Goal: Information Seeking & Learning: Find specific fact

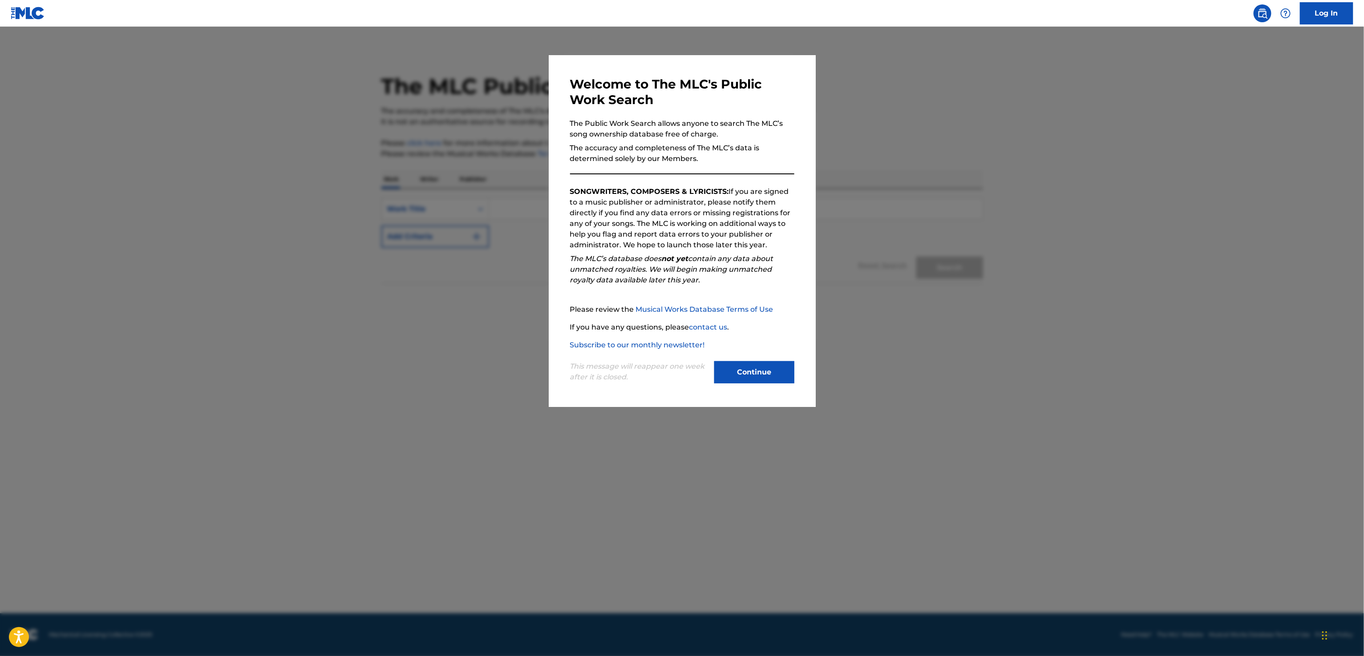
click at [749, 377] on button "Continue" at bounding box center [754, 372] width 80 height 22
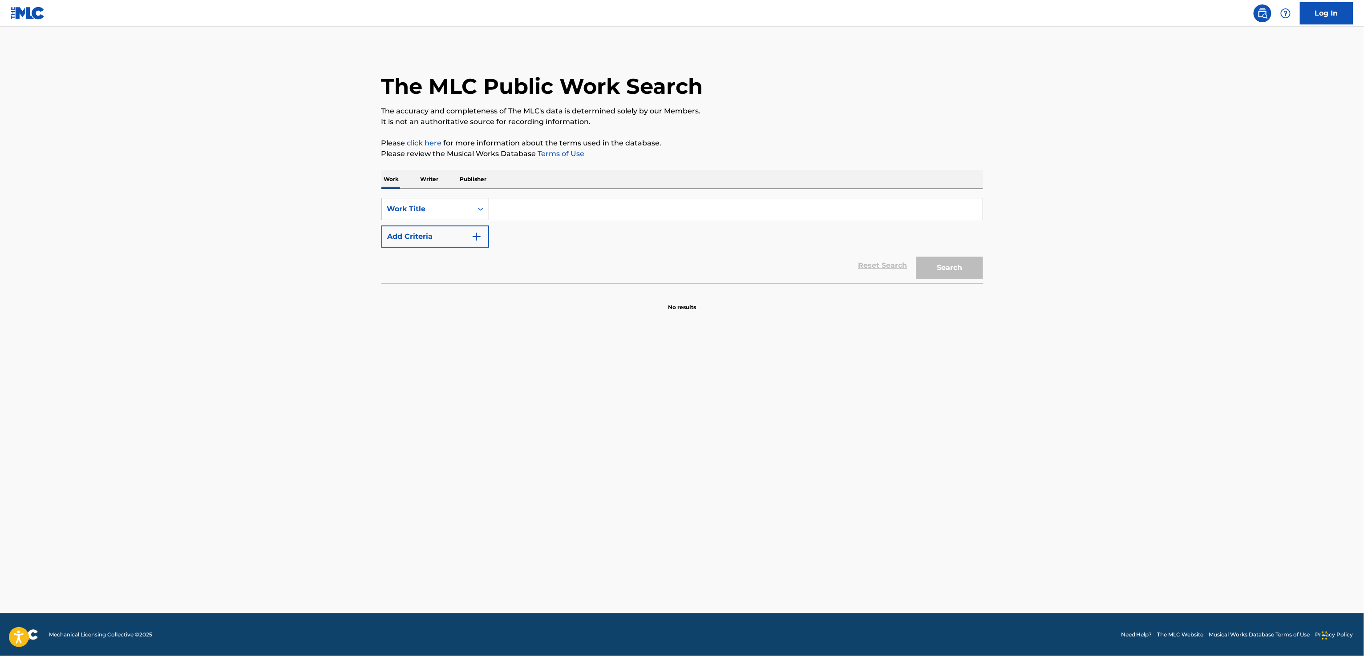
click at [598, 214] on input "Search Form" at bounding box center [735, 208] width 493 height 21
paste input "21 ON THE RUN"
click at [642, 224] on div "21 on the run" at bounding box center [668, 229] width 359 height 16
type input "21 on the run"
click at [929, 274] on button "Search" at bounding box center [949, 268] width 67 height 22
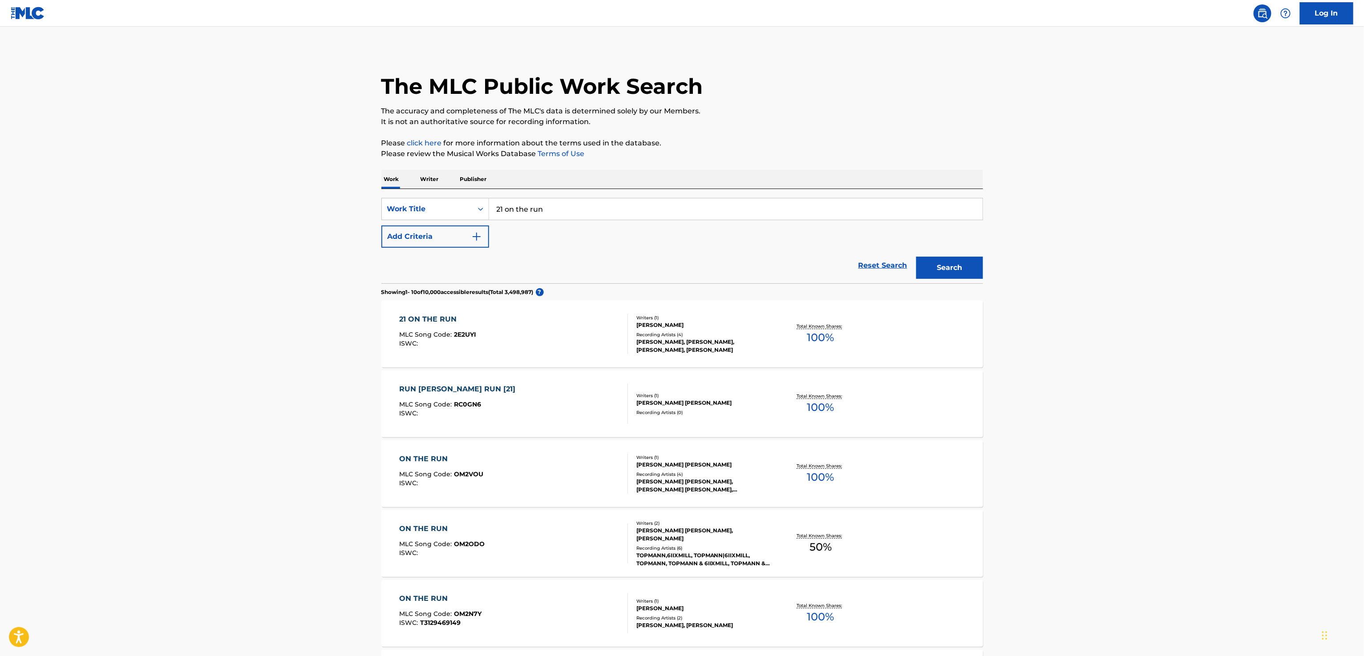
click at [539, 354] on div "21 ON THE RUN MLC Song Code : 2E2UYI ISWC :" at bounding box center [513, 334] width 229 height 40
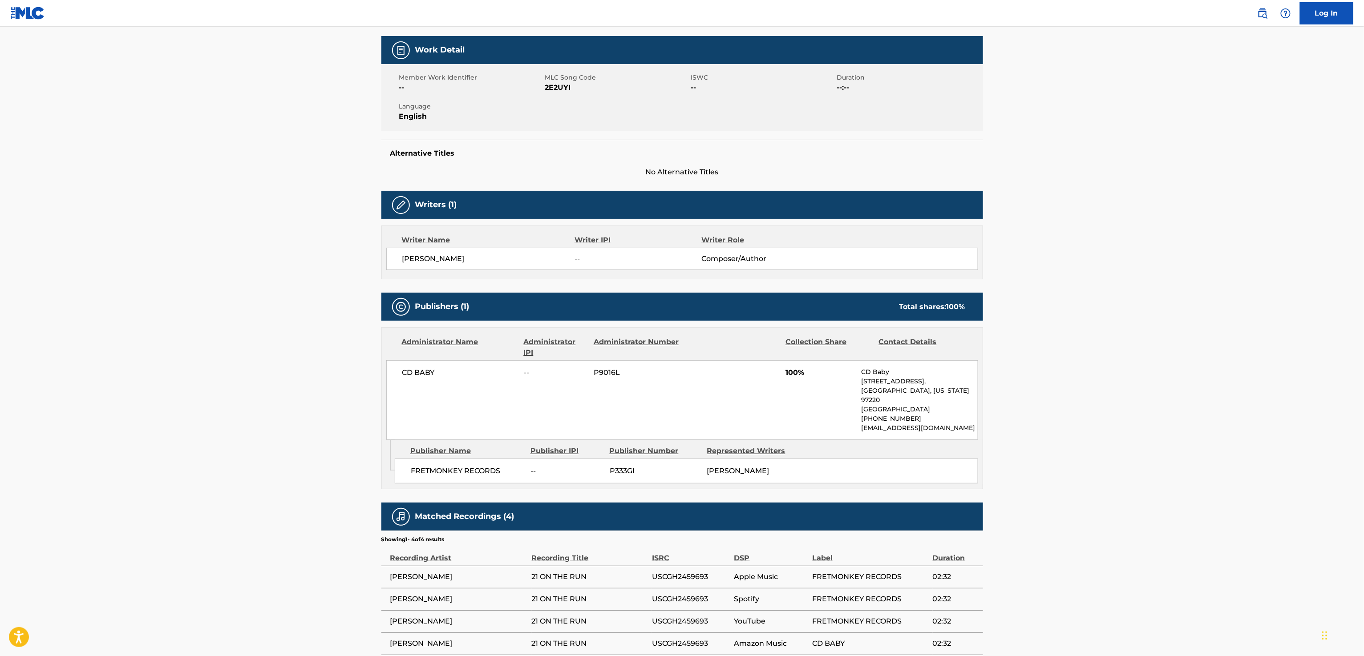
scroll to position [125, 0]
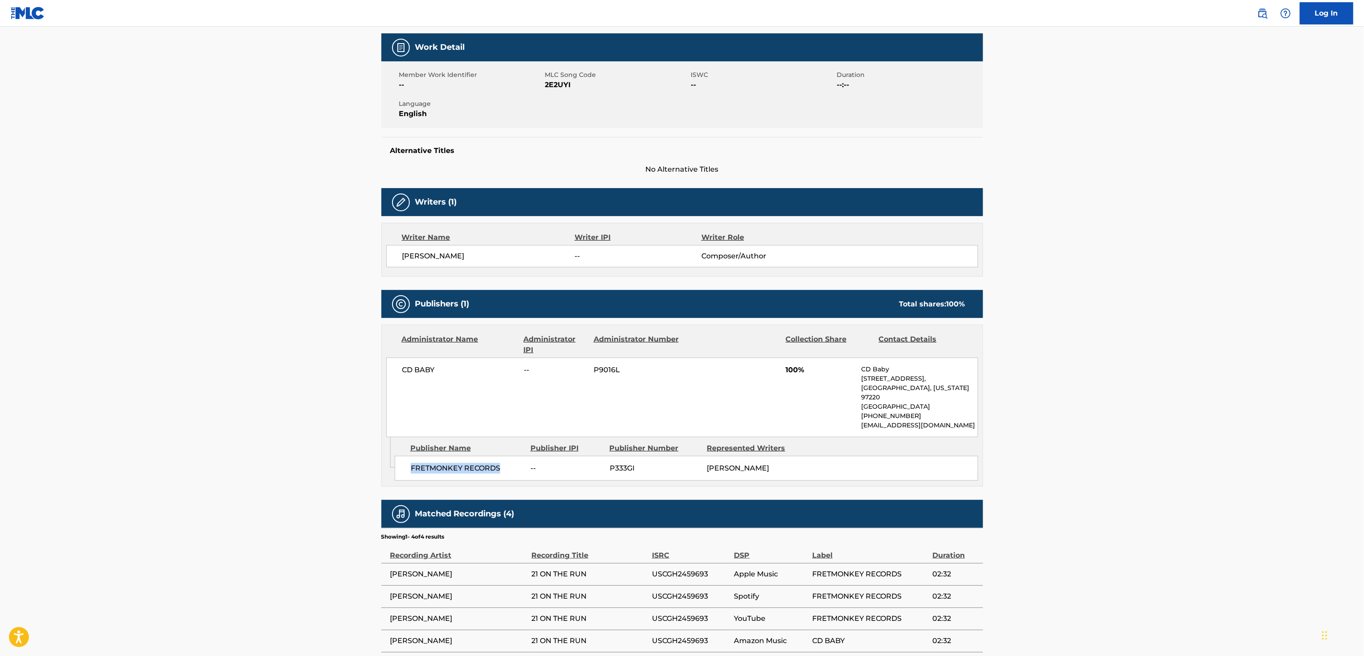
drag, startPoint x: 505, startPoint y: 473, endPoint x: 404, endPoint y: 472, distance: 101.9
click at [404, 472] on div "FRETMONKEY RECORDS -- P333GI [PERSON_NAME]" at bounding box center [686, 468] width 583 height 25
copy span "FRETMONKEY RECORDS"
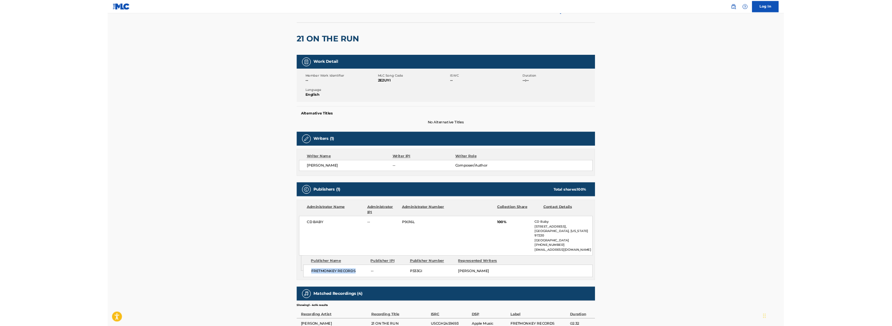
scroll to position [8, 0]
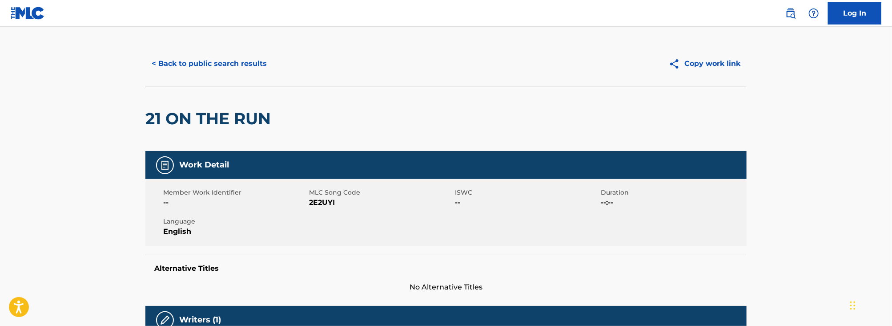
click at [225, 61] on button "< Back to public search results" at bounding box center [209, 63] width 128 height 22
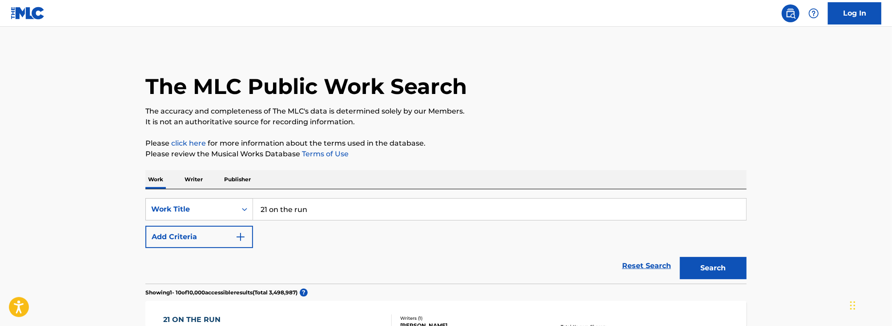
click at [325, 207] on input "21 on the run" at bounding box center [499, 208] width 493 height 21
paste input "autumn leaves"
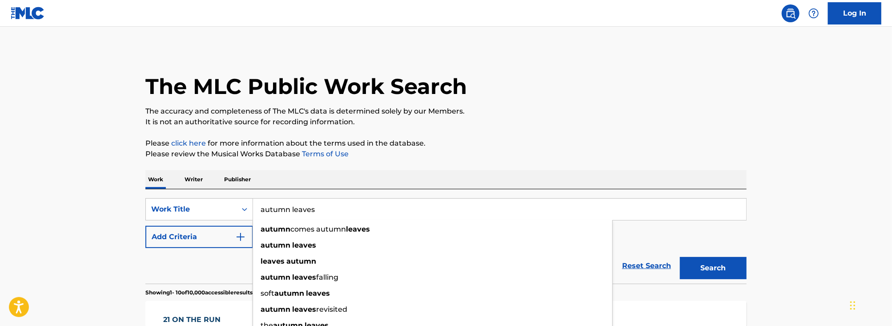
type input "autumn leaves"
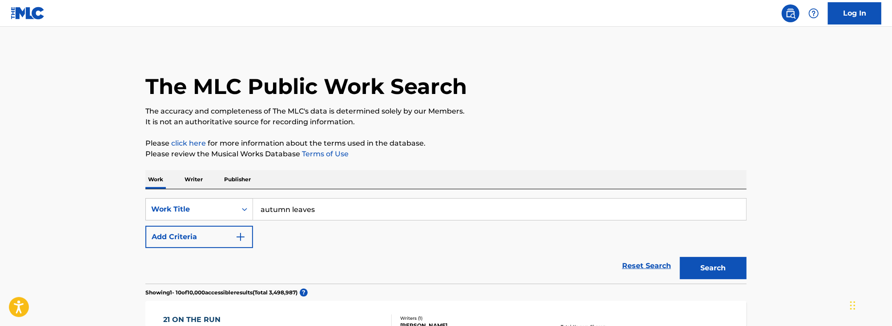
click at [196, 241] on button "Add Criteria" at bounding box center [199, 237] width 108 height 22
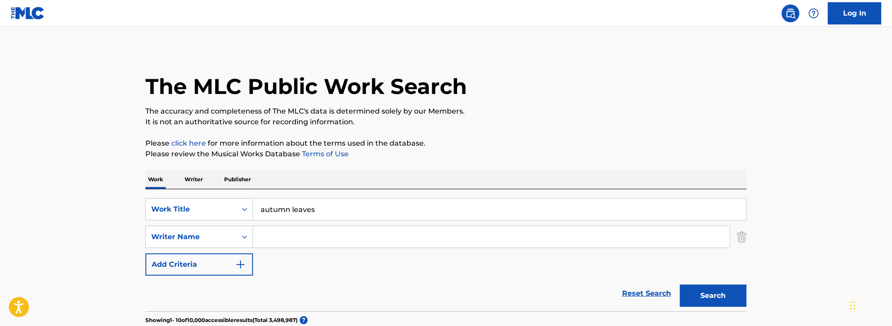
click at [300, 234] on input "Search Form" at bounding box center [491, 236] width 477 height 21
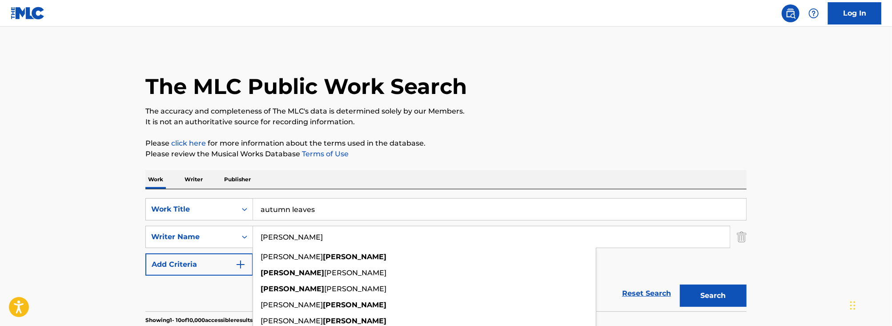
click at [680, 284] on button "Search" at bounding box center [713, 295] width 67 height 22
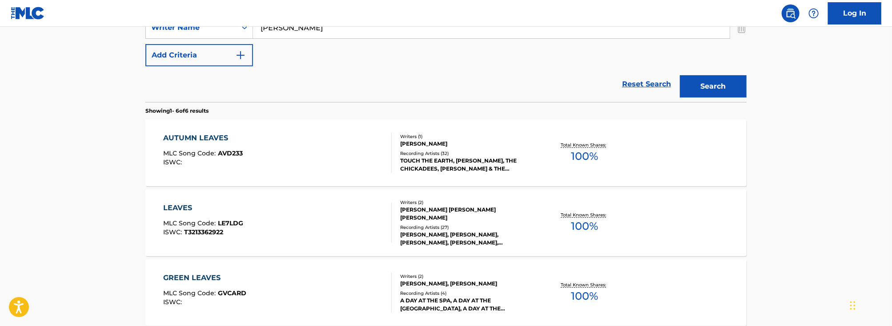
scroll to position [199, 0]
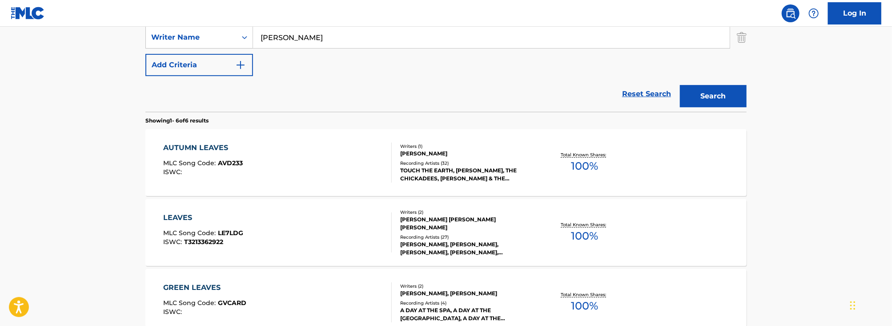
drag, startPoint x: 289, startPoint y: 39, endPoint x: 115, endPoint y: 1, distance: 177.7
click at [115, 1] on div "Log In The MLC Public Work Search The accuracy and completeness of The MLC's da…" at bounding box center [446, 217] width 892 height 833
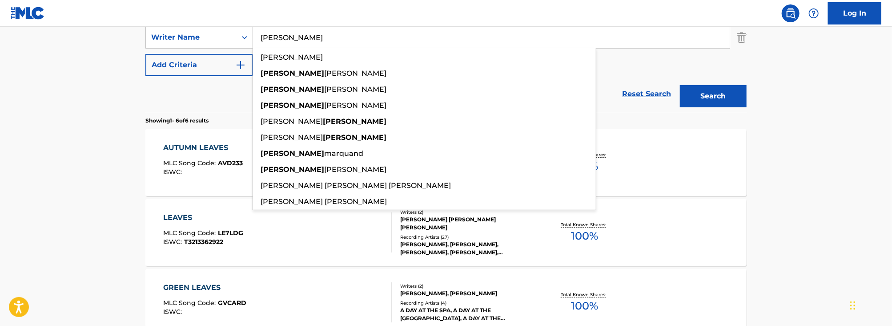
type input "[PERSON_NAME]"
click at [680, 85] on button "Search" at bounding box center [713, 96] width 67 height 22
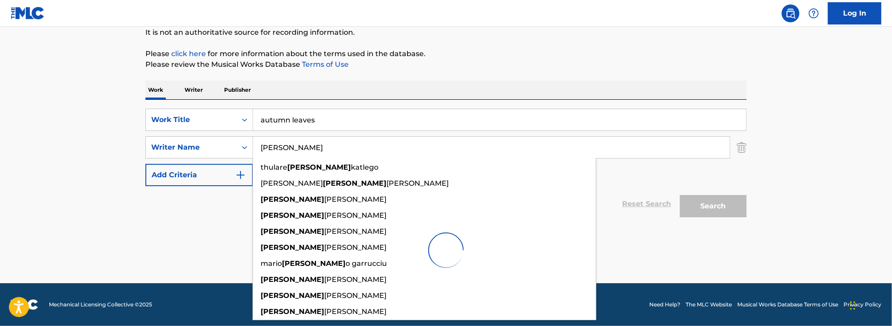
scroll to position [89, 0]
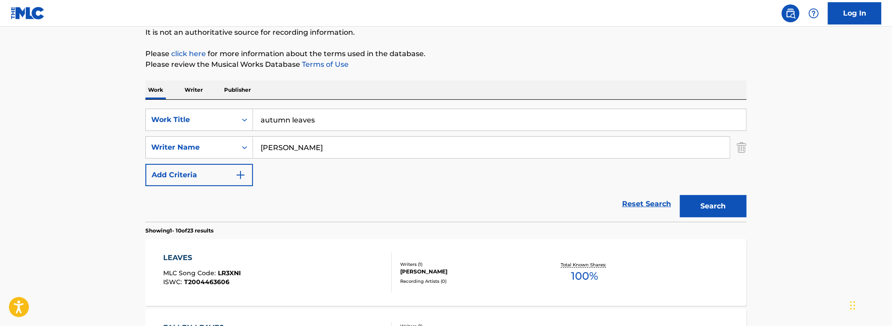
click at [727, 203] on button "Search" at bounding box center [713, 206] width 67 height 22
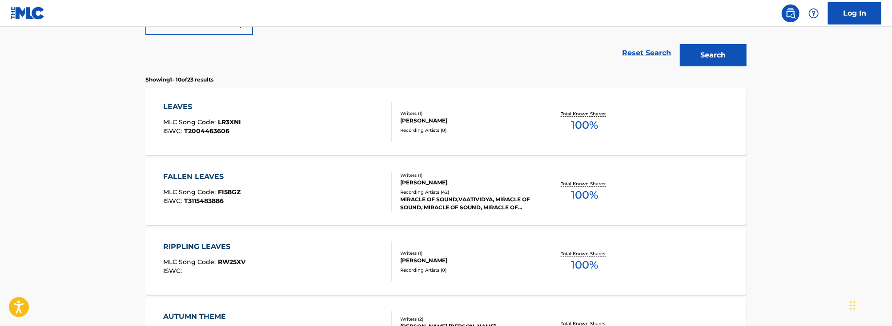
scroll to position [242, 0]
